Goal: Check status: Check status

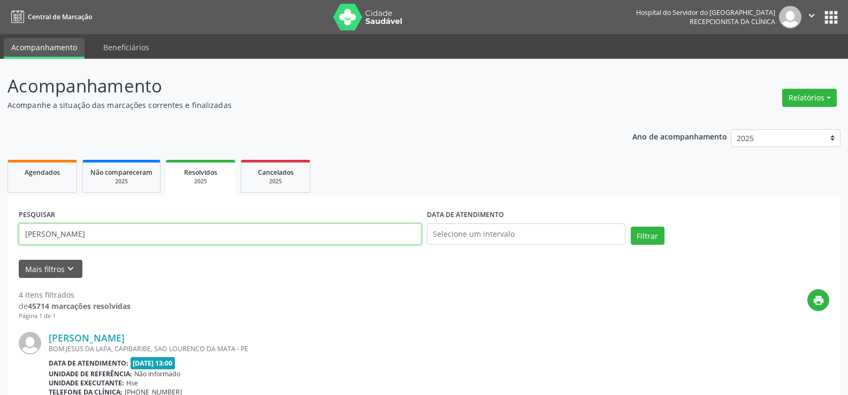
drag, startPoint x: 167, startPoint y: 240, endPoint x: 0, endPoint y: 236, distance: 167.5
paste input "[PERSON_NAME]"
type input "[PERSON_NAME]"
click at [644, 234] on button "Filtrar" at bounding box center [648, 236] width 34 height 18
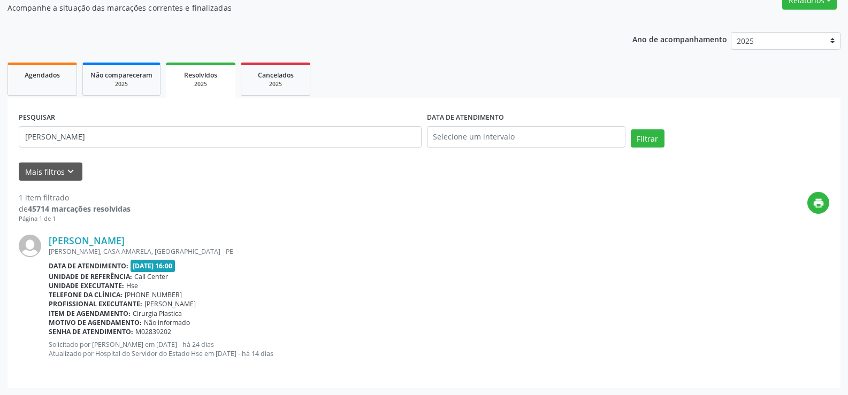
scroll to position [98, 0]
click at [125, 235] on link "[PERSON_NAME]" at bounding box center [87, 240] width 76 height 12
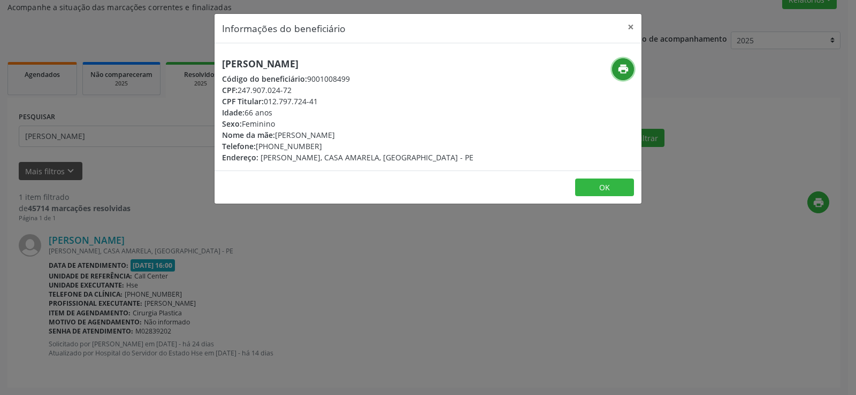
click at [618, 74] on icon "print" at bounding box center [623, 69] width 12 height 12
click at [629, 20] on button "×" at bounding box center [630, 27] width 21 height 26
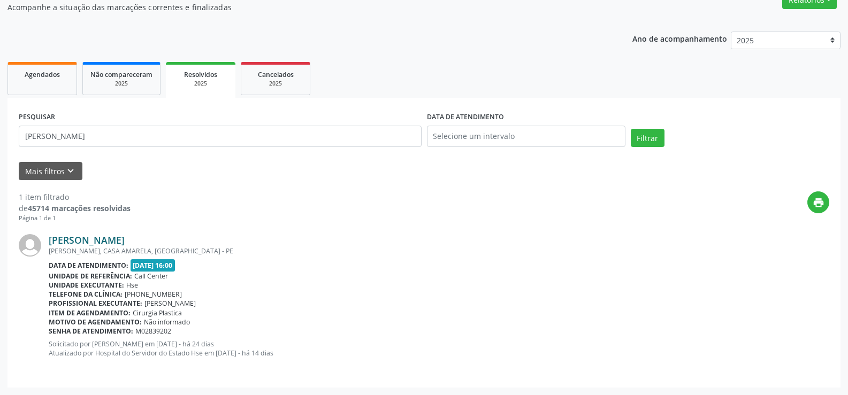
drag, startPoint x: 216, startPoint y: 240, endPoint x: 49, endPoint y: 239, distance: 166.4
click at [49, 239] on div "[PERSON_NAME]" at bounding box center [439, 240] width 781 height 12
copy link "[PERSON_NAME]"
